Goal: Task Accomplishment & Management: Complete application form

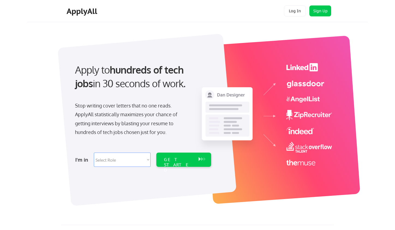
click at [119, 159] on select "Select Role Software Engineering Product Management Customer Success Sales UI/U…" at bounding box center [122, 159] width 57 height 14
select select ""marketing___comms""
click at [94, 152] on select "Select Role Software Engineering Product Management Customer Success Sales UI/U…" at bounding box center [122, 159] width 57 height 14
select select ""marketing___comms""
click at [181, 159] on div "GET STARTED" at bounding box center [178, 165] width 29 height 16
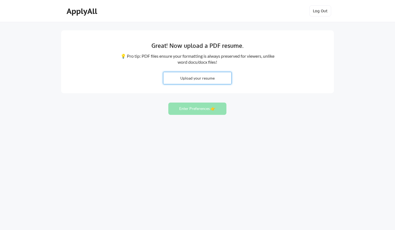
click at [199, 82] on input "file" at bounding box center [198, 78] width 68 height 12
type input "C:\fakepath\Resume - Rise.pdf"
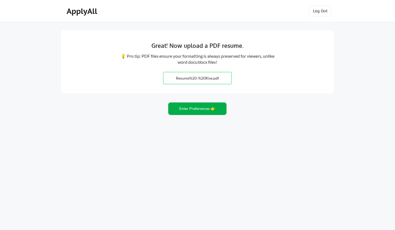
click at [197, 111] on button "Enter Preferences 👉" at bounding box center [198, 108] width 58 height 12
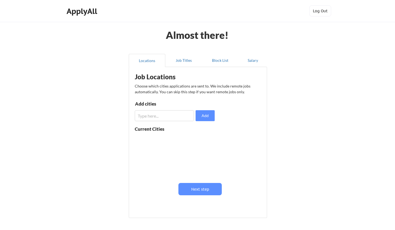
click at [168, 113] on input "input" at bounding box center [164, 115] width 59 height 11
type input "[GEOGRAPHIC_DATA], [GEOGRAPHIC_DATA]"
click at [205, 116] on button "Add" at bounding box center [205, 115] width 19 height 11
click at [167, 114] on input "input" at bounding box center [164, 115] width 59 height 11
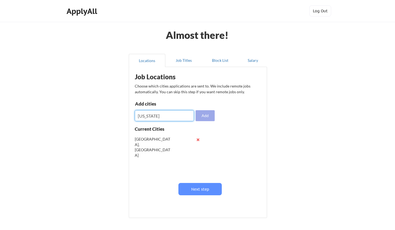
type input "[US_STATE]"
click at [210, 120] on button "Add" at bounding box center [205, 115] width 19 height 11
click at [199, 150] on button at bounding box center [198, 150] width 4 height 4
click at [167, 117] on input "input" at bounding box center [164, 115] width 59 height 11
type input "Washington DC"
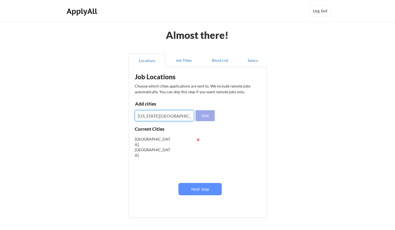
click at [211, 114] on button "Add" at bounding box center [205, 115] width 19 height 11
click at [166, 116] on input "input" at bounding box center [164, 115] width 59 height 11
type input "Baltimore, MD"
click at [205, 115] on button "Add" at bounding box center [205, 115] width 19 height 11
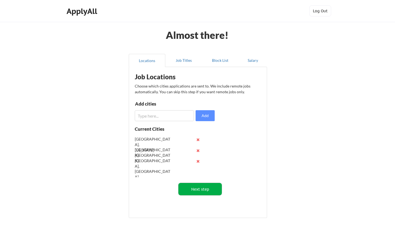
click at [201, 184] on button "Next step" at bounding box center [200, 189] width 43 height 12
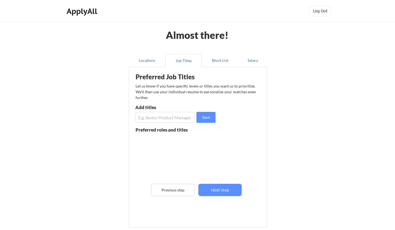
click at [172, 120] on input "input" at bounding box center [165, 117] width 60 height 11
type input "B"
type input "Senior Business Development Manager"
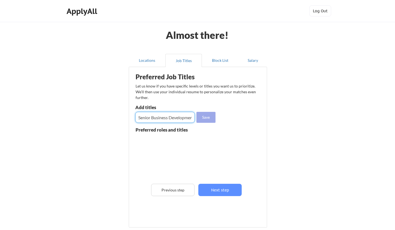
click at [206, 120] on button "Save" at bounding box center [206, 117] width 19 height 11
click at [182, 115] on input "input" at bounding box center [165, 117] width 60 height 11
type input "M"
type input "Capture Strategist"
click at [183, 115] on input "input" at bounding box center [165, 117] width 60 height 11
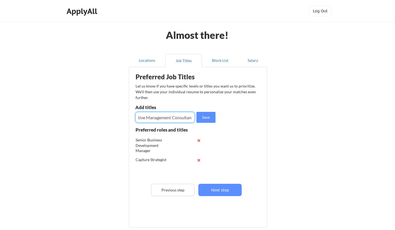
scroll to position [0, 13]
type input "Executive Management Consultant"
click at [211, 118] on button "Save" at bounding box center [206, 117] width 19 height 11
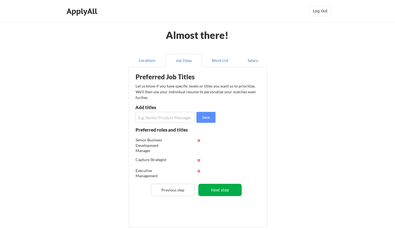
click at [218, 187] on button "Next step" at bounding box center [220, 190] width 43 height 12
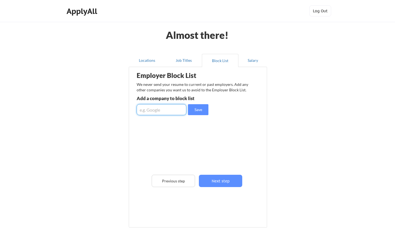
click at [164, 111] on input "input" at bounding box center [162, 109] width 50 height 11
type input "B"
type input "Google"
click at [200, 106] on button "Save" at bounding box center [198, 109] width 20 height 11
click at [172, 108] on input "input" at bounding box center [162, 109] width 50 height 11
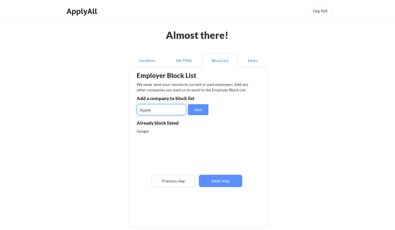
click at [160, 111] on input "input" at bounding box center [162, 109] width 50 height 11
type input "A"
click at [155, 131] on div "Google" at bounding box center [166, 130] width 58 height 5
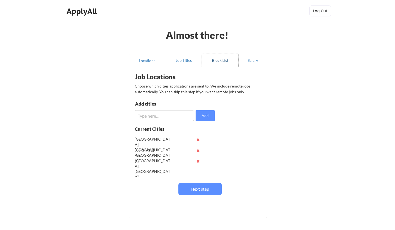
click at [226, 60] on button "Block List" at bounding box center [220, 60] width 37 height 13
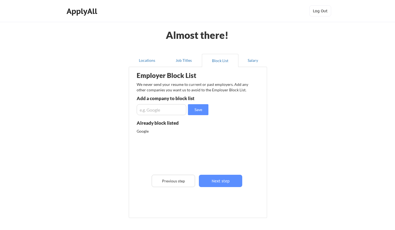
click at [157, 128] on div "Google" at bounding box center [166, 130] width 58 height 5
click at [170, 109] on input "input" at bounding box center [162, 109] width 50 height 11
type input "google"
click at [198, 109] on button "Save" at bounding box center [198, 109] width 20 height 11
click at [219, 183] on button "Next step" at bounding box center [220, 181] width 43 height 12
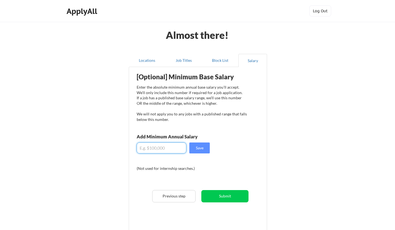
click at [160, 151] on input "input" at bounding box center [162, 147] width 50 height 11
type input "$1"
type input "$200,000"
click at [197, 147] on button "Save" at bounding box center [200, 147] width 20 height 11
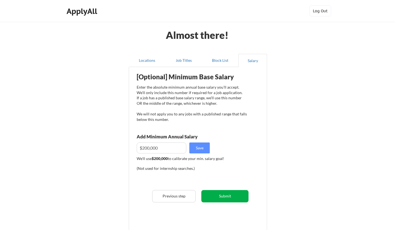
click at [222, 196] on button "Submit" at bounding box center [225, 196] width 47 height 12
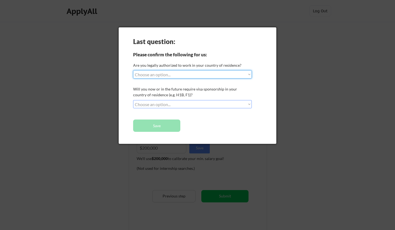
click at [181, 77] on select "Choose an option... Yes, I am a US Citizen Yes, I am a Canadian Citizen Yes, I …" at bounding box center [192, 74] width 119 height 8
select select ""yes__i_am_a_us_citizen""
click at [133, 70] on select "Choose an option... Yes, I am a US Citizen Yes, I am a Canadian Citizen Yes, I …" at bounding box center [192, 74] width 119 height 8
click at [179, 106] on select "Choose an option... No, I will not need sponsorship Yes, I will need sponsorship" at bounding box center [192, 104] width 119 height 8
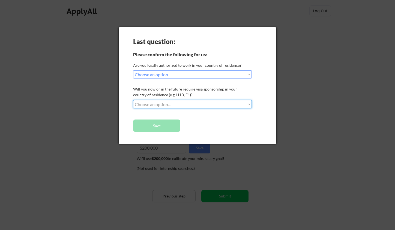
select select ""no__i_will_not_need_sponsorship""
click at [133, 100] on select "Choose an option... No, I will not need sponsorship Yes, I will need sponsorship" at bounding box center [192, 104] width 119 height 8
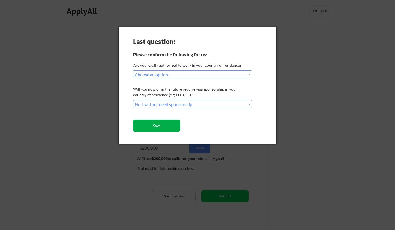
click at [161, 128] on button "Save" at bounding box center [156, 125] width 47 height 12
